Goal: Information Seeking & Learning: Learn about a topic

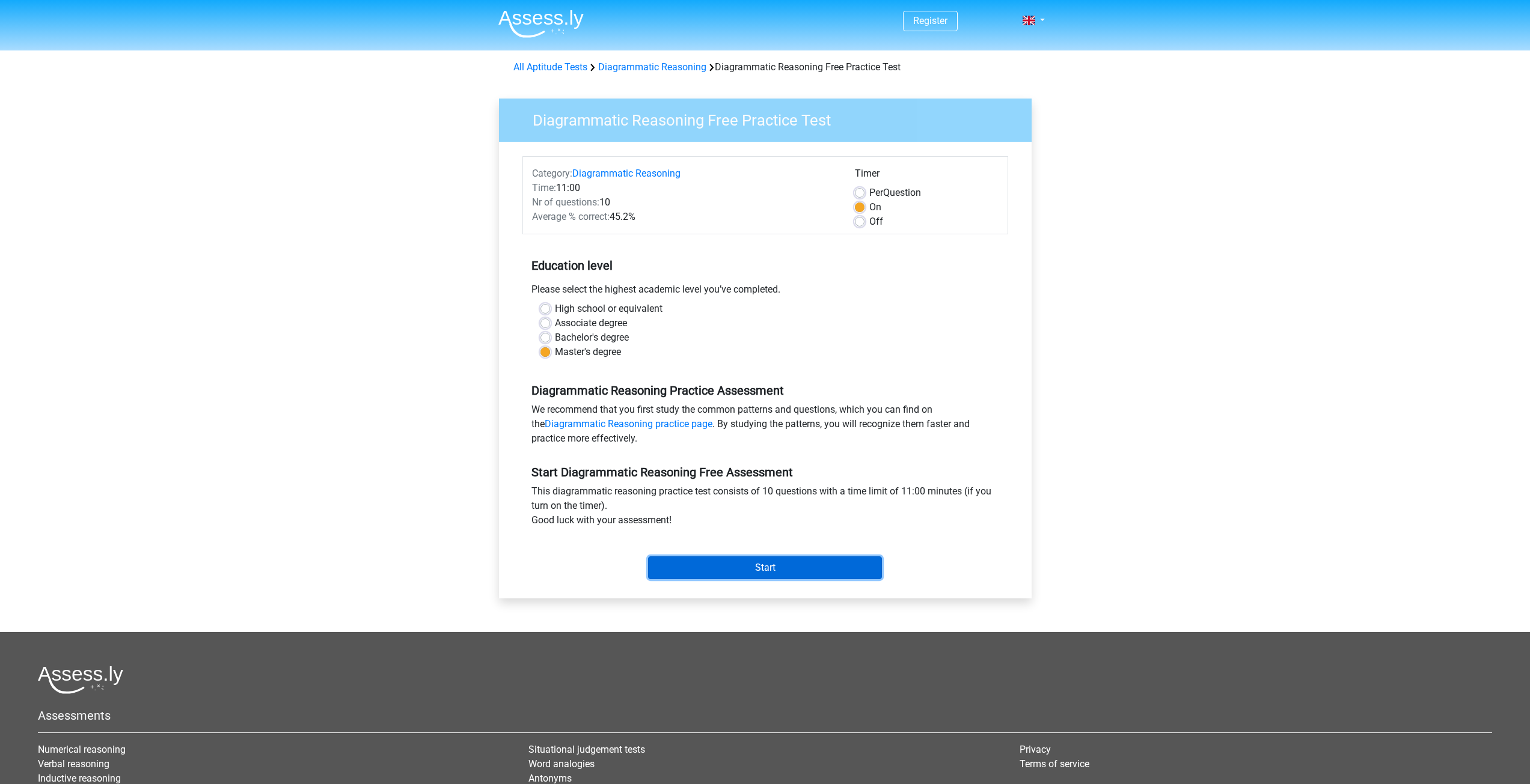
click at [712, 569] on input "Start" at bounding box center [765, 567] width 234 height 23
click at [548, 304] on div "High school or equivalent" at bounding box center [765, 308] width 450 height 14
click at [555, 309] on label "High school or equivalent" at bounding box center [609, 308] width 108 height 14
click at [541, 309] on input "High school or equivalent" at bounding box center [545, 308] width 10 height 12
radio input "true"
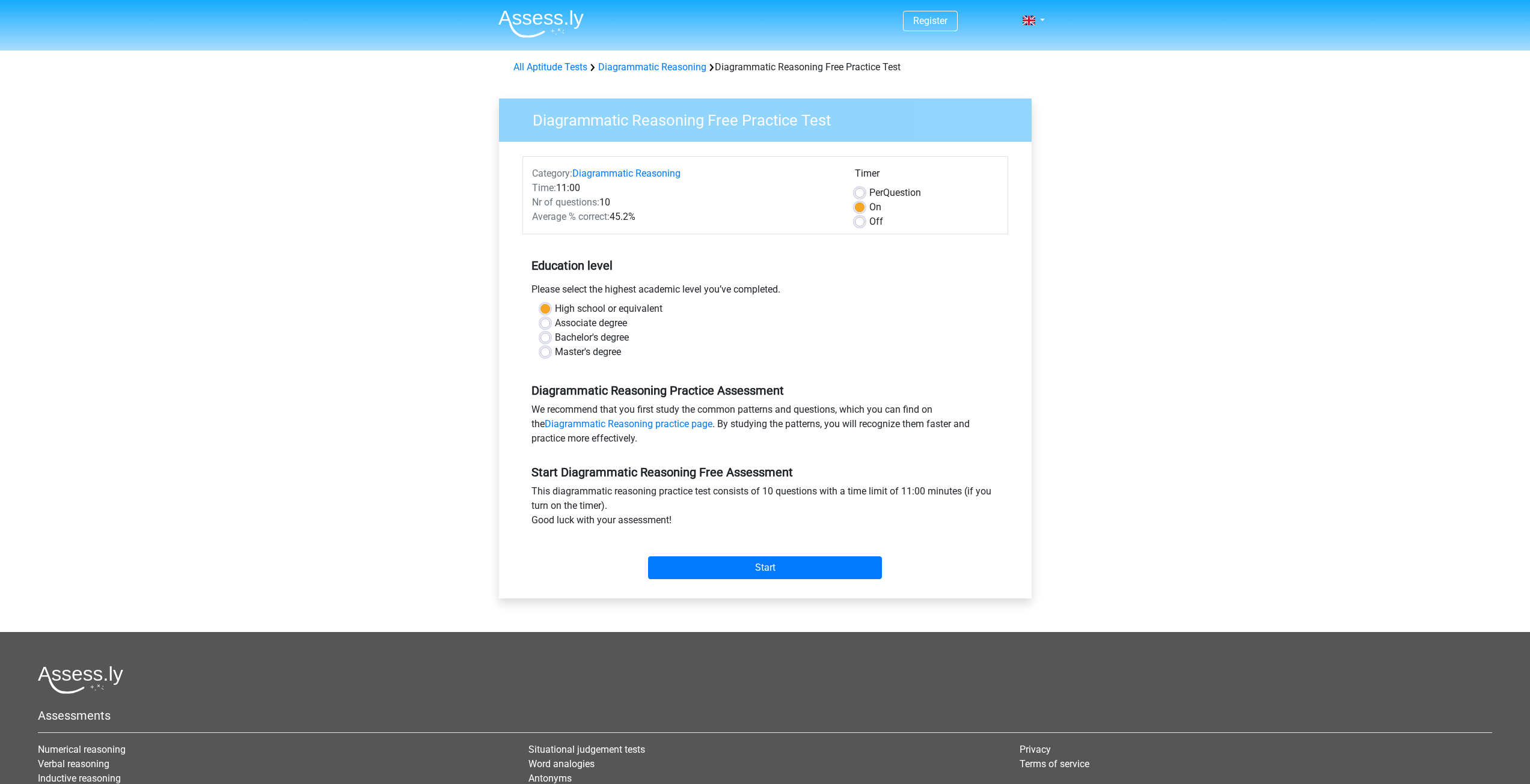
click at [555, 319] on label "Associate degree" at bounding box center [591, 323] width 72 height 14
click at [547, 319] on input "Associate degree" at bounding box center [545, 322] width 10 height 12
radio input "true"
click at [555, 355] on label "Master's degree" at bounding box center [588, 352] width 66 height 14
click at [541, 355] on input "Master's degree" at bounding box center [545, 351] width 10 height 12
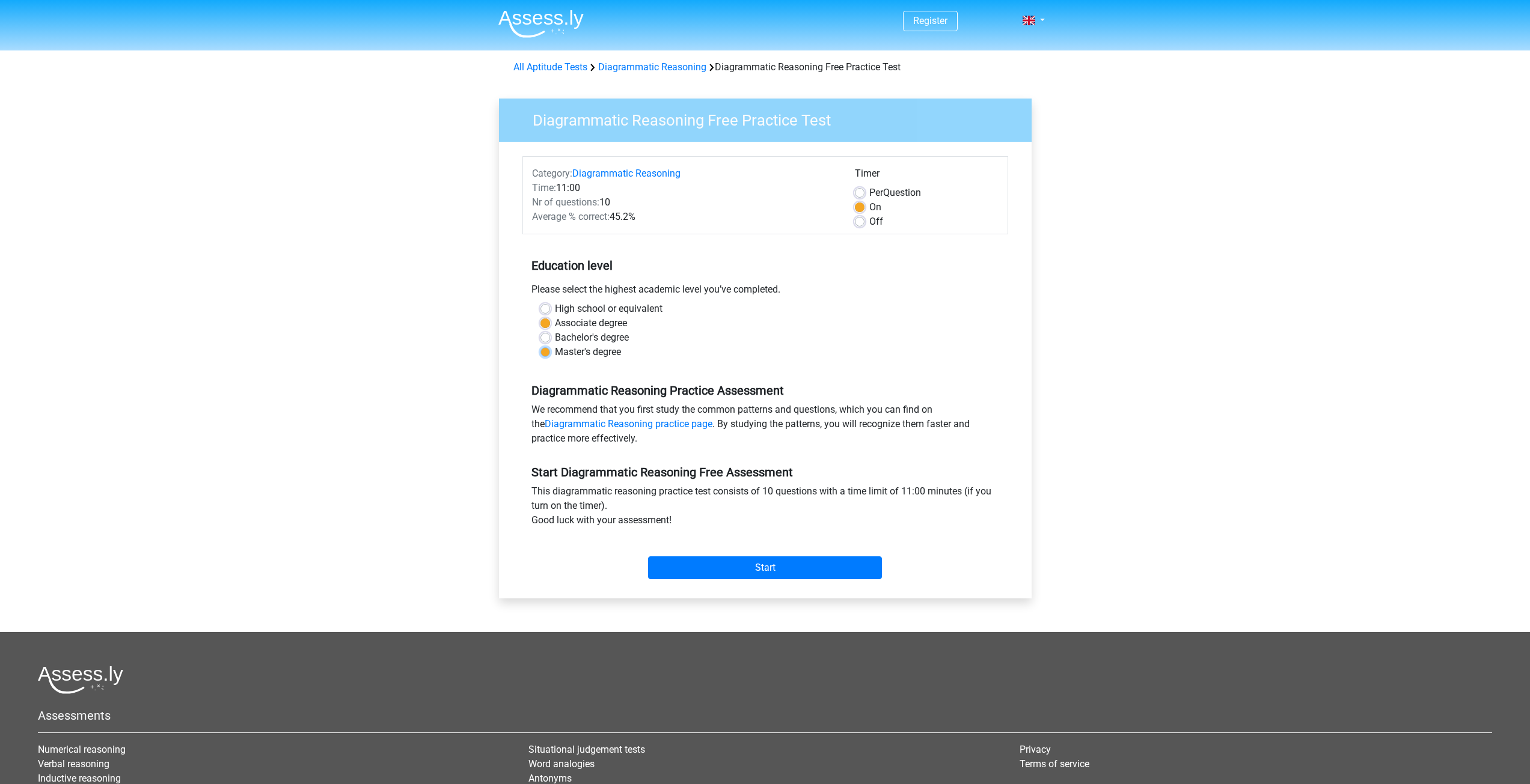
radio input "true"
click at [746, 566] on input "Start" at bounding box center [765, 567] width 234 height 23
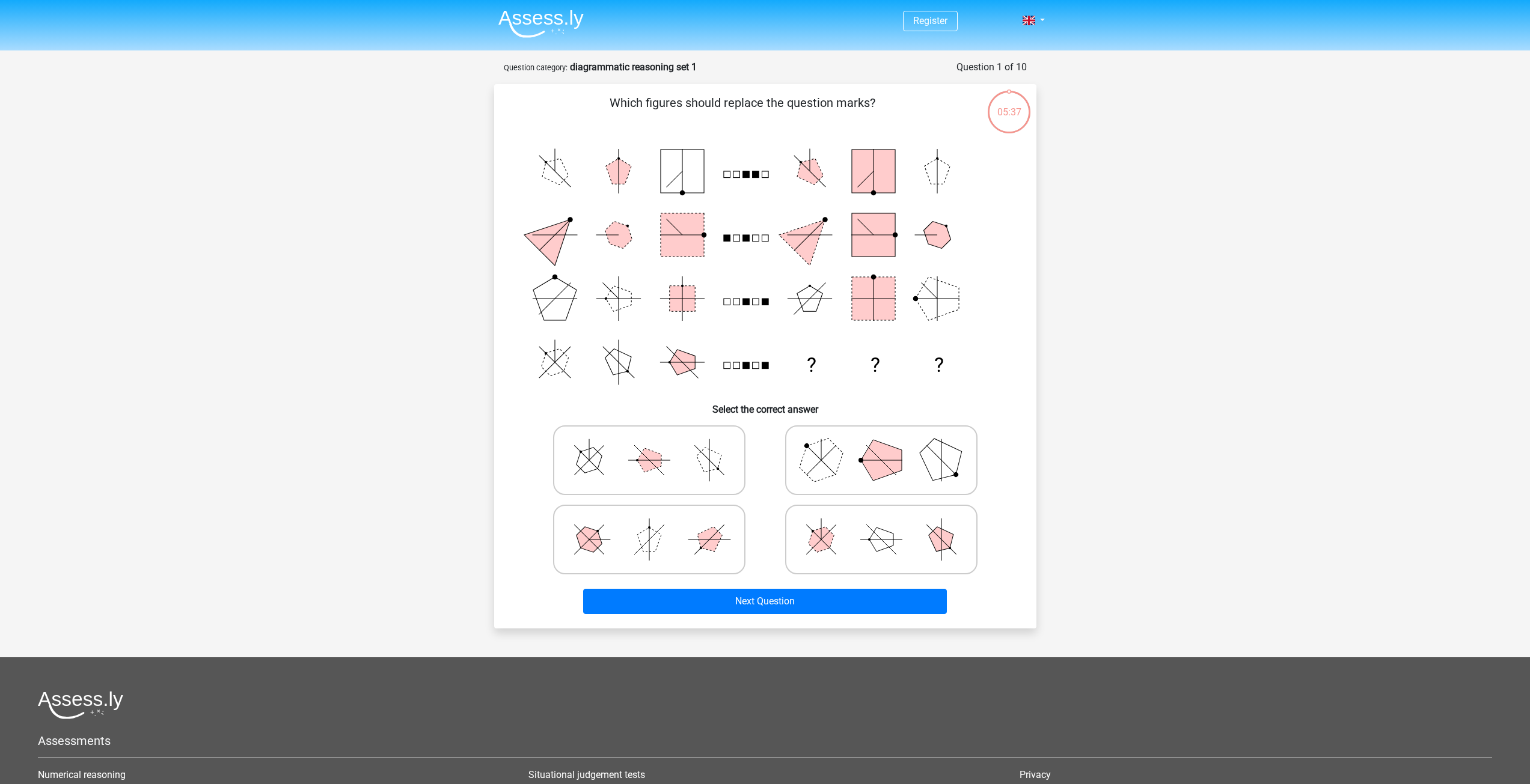
click at [846, 523] on icon at bounding box center [880, 540] width 180 height 60
click at [881, 523] on input "radio" at bounding box center [885, 520] width 7 height 7
radio input "true"
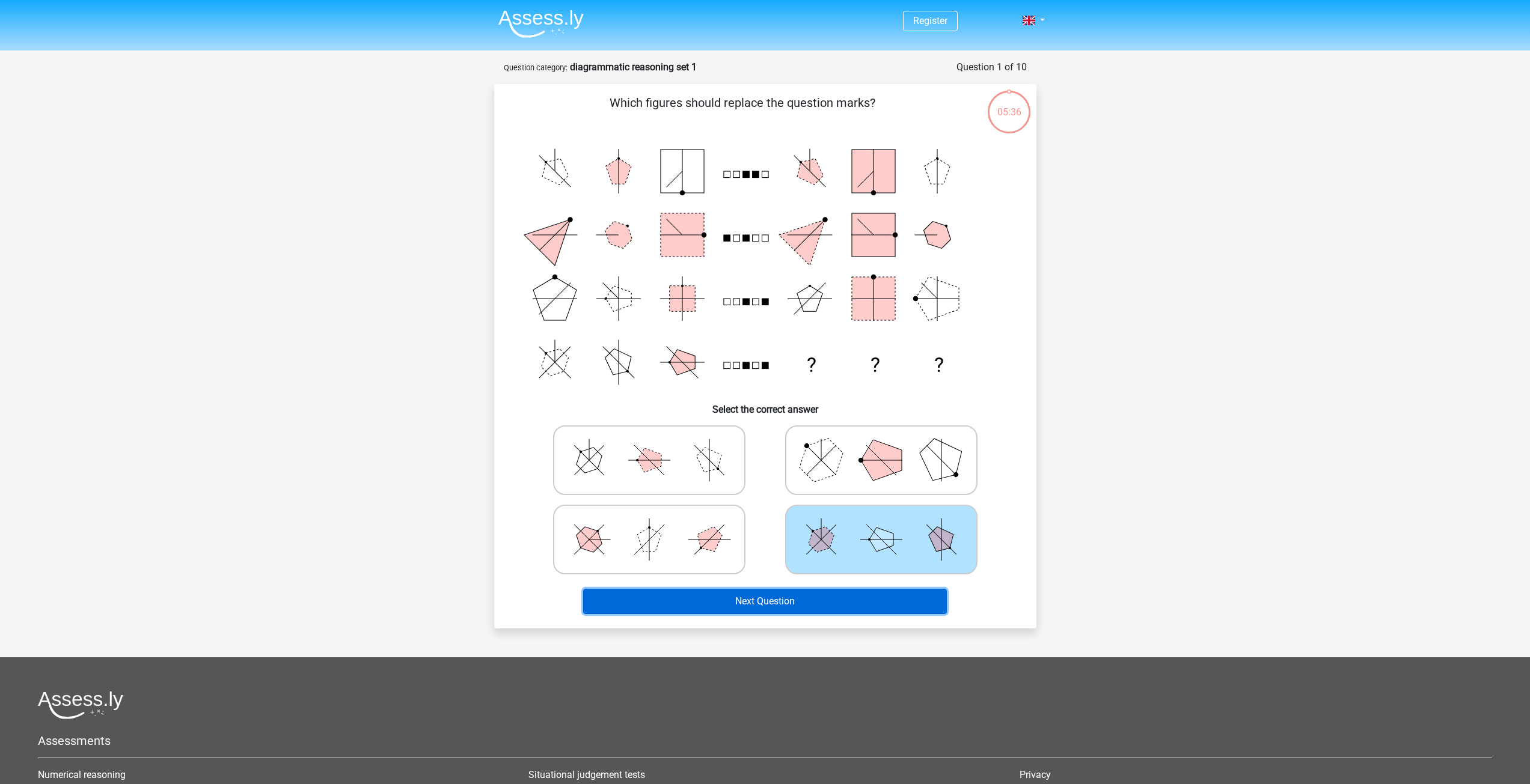
click at [760, 603] on button "Next Question" at bounding box center [765, 602] width 364 height 25
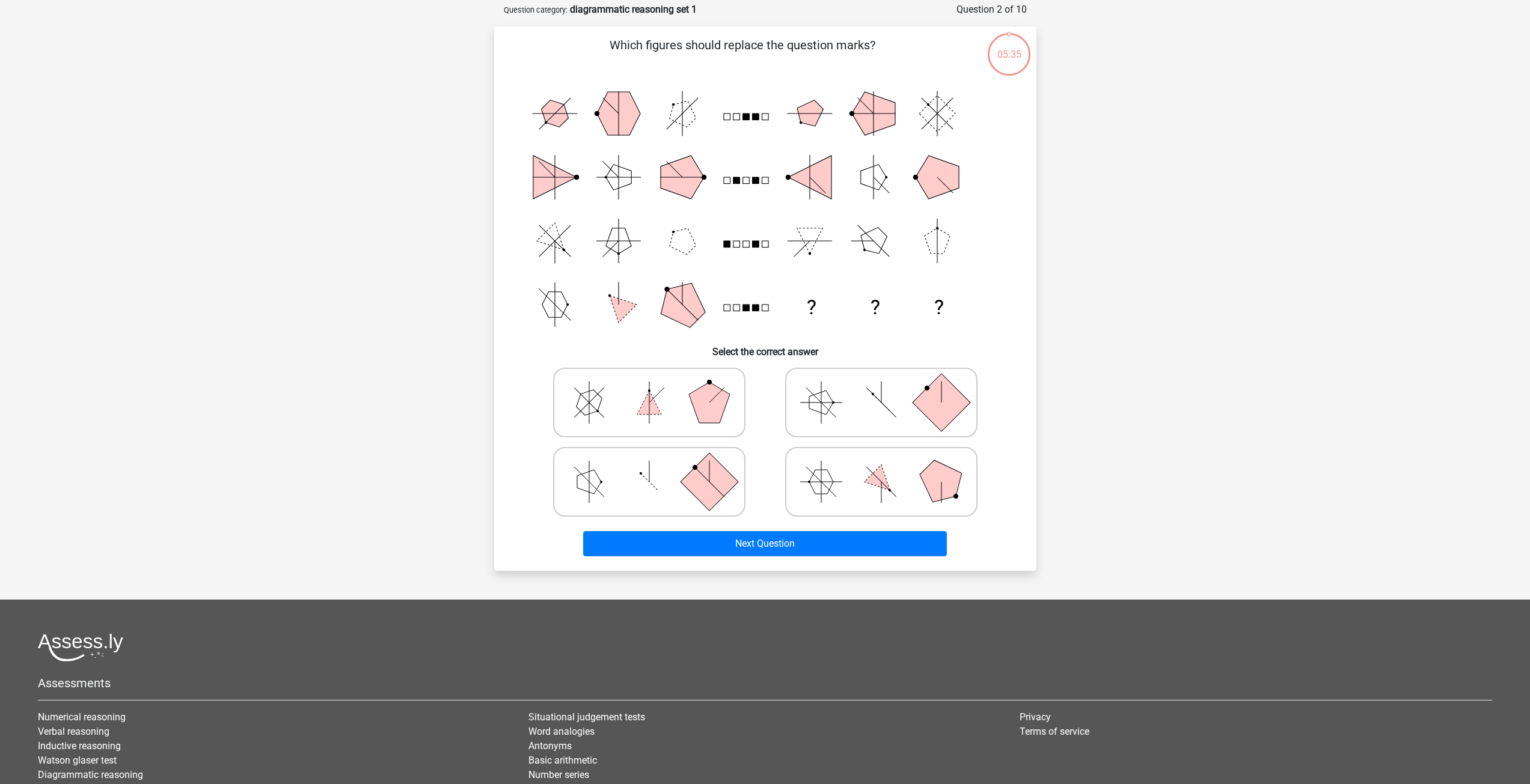
scroll to position [60, 0]
